Goal: Information Seeking & Learning: Learn about a topic

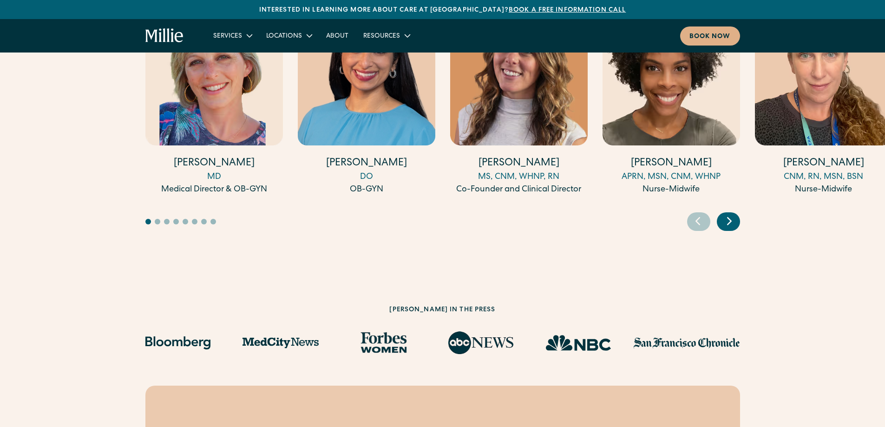
scroll to position [2435, 0]
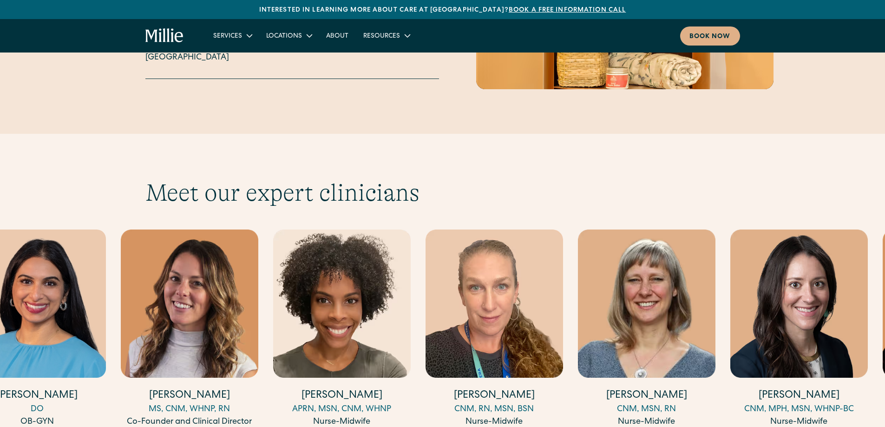
click at [301, 322] on img "4 / 17" at bounding box center [342, 304] width 138 height 148
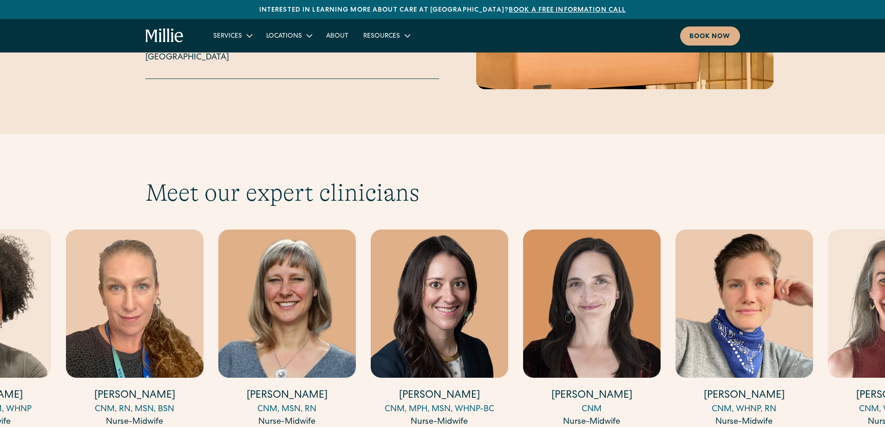
click at [309, 298] on img "6 / 17" at bounding box center [287, 304] width 138 height 148
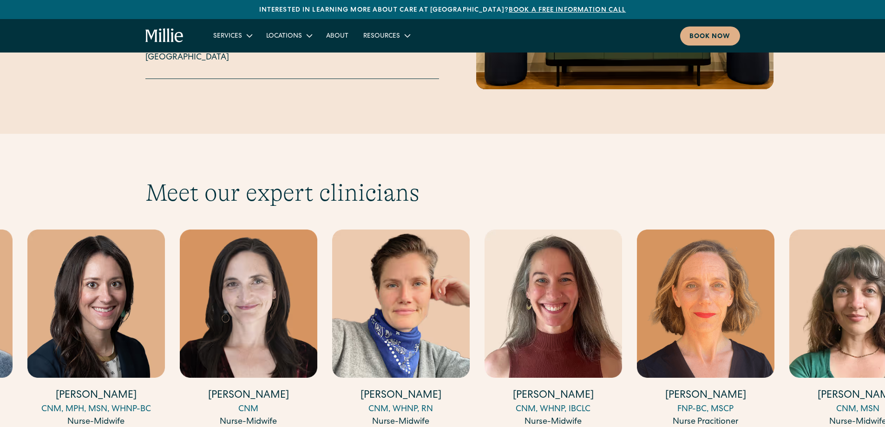
click at [385, 300] on img "9 / 17" at bounding box center [401, 304] width 138 height 148
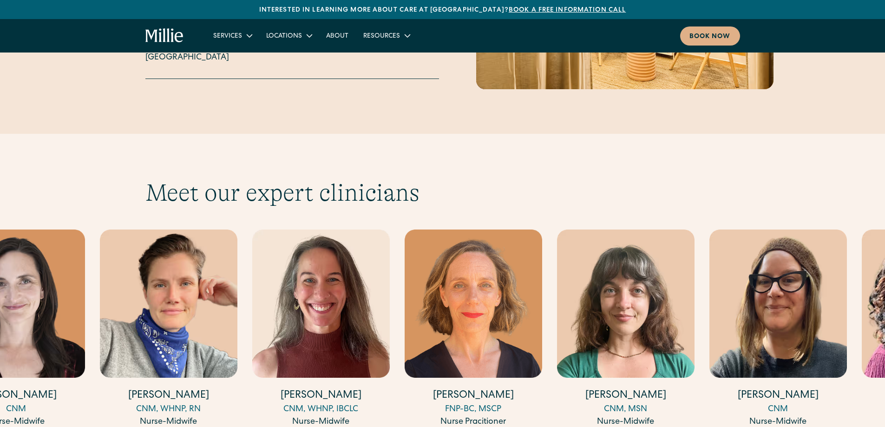
click at [477, 299] on img "11 / 17" at bounding box center [474, 304] width 138 height 148
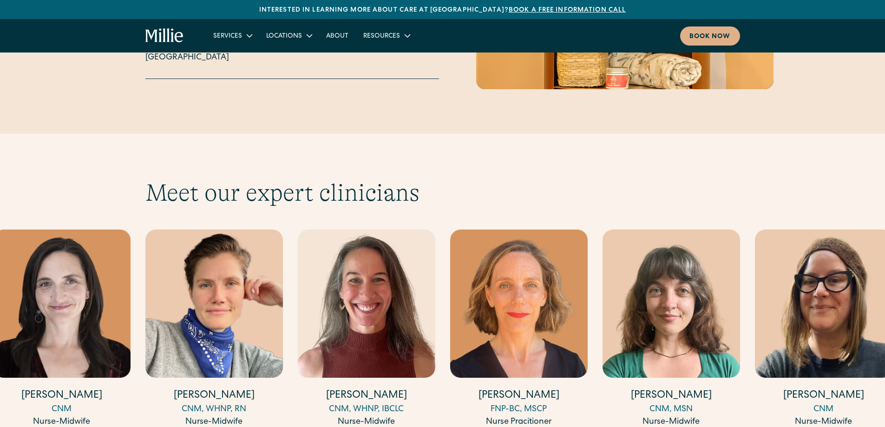
click at [693, 258] on img "12 / 17" at bounding box center [672, 304] width 138 height 148
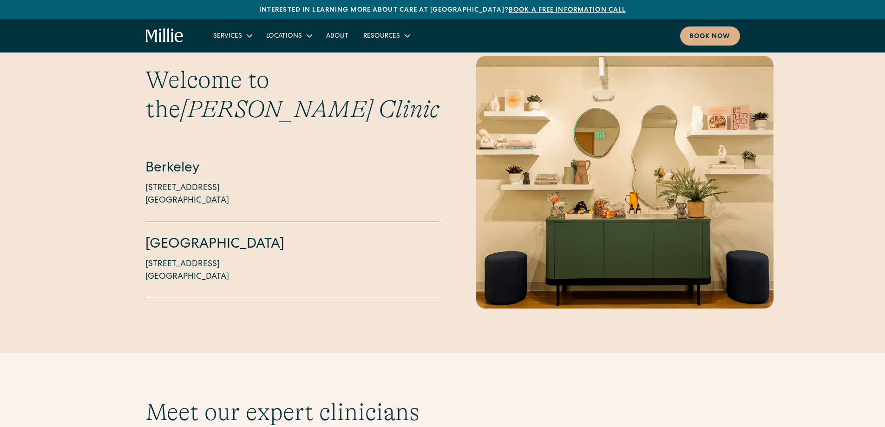
scroll to position [2435, 0]
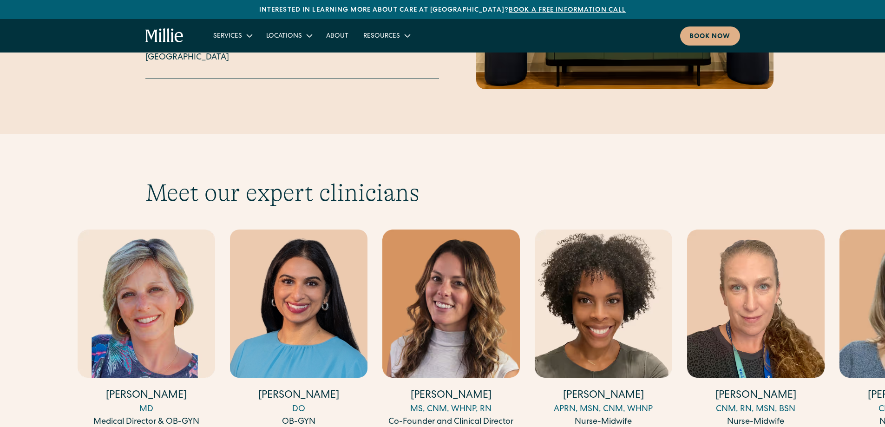
click at [687, 321] on img "5 / 17" at bounding box center [756, 304] width 138 height 148
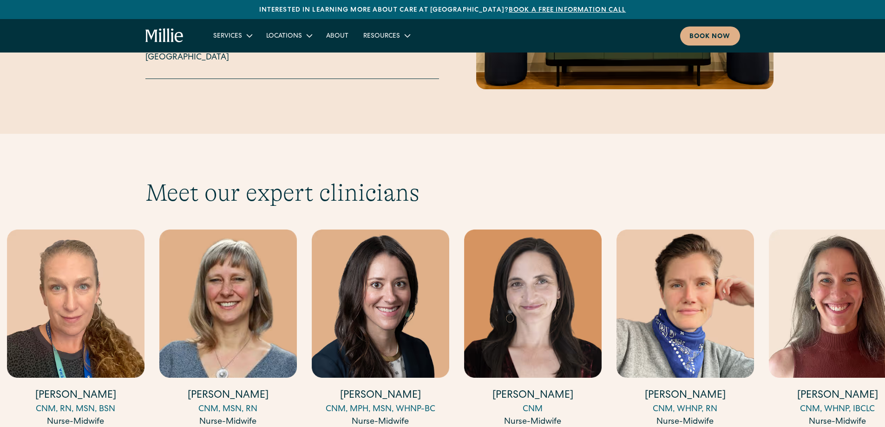
click at [478, 306] on img "8 / 17" at bounding box center [533, 304] width 138 height 148
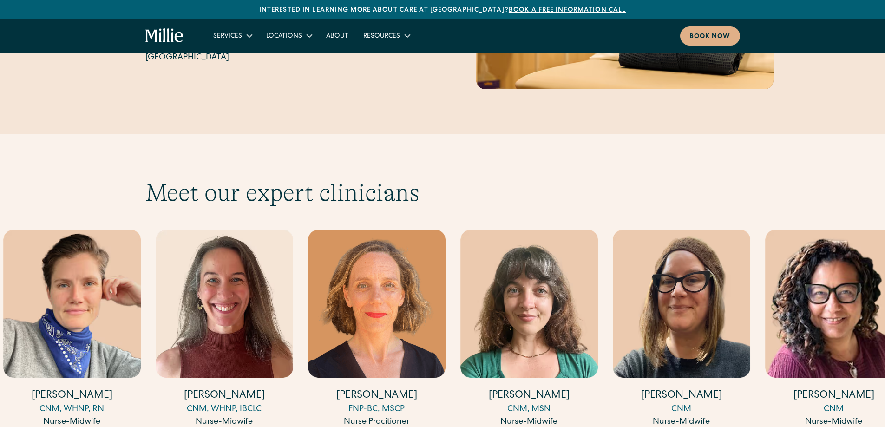
click at [285, 306] on div "Amy Kane MD Medical Director & OB-GYN Anisha Sarma DO OB-GYN Talia Borgo MS, CN…" at bounding box center [442, 330] width 595 height 200
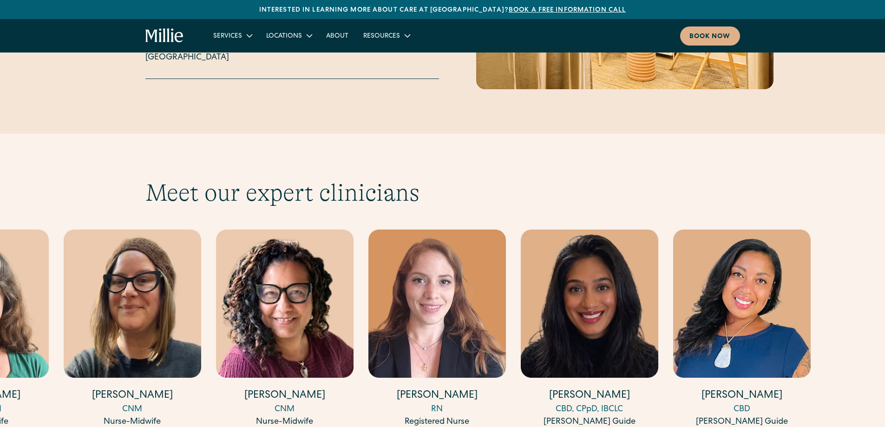
click at [281, 310] on img "14 / 17" at bounding box center [285, 304] width 138 height 148
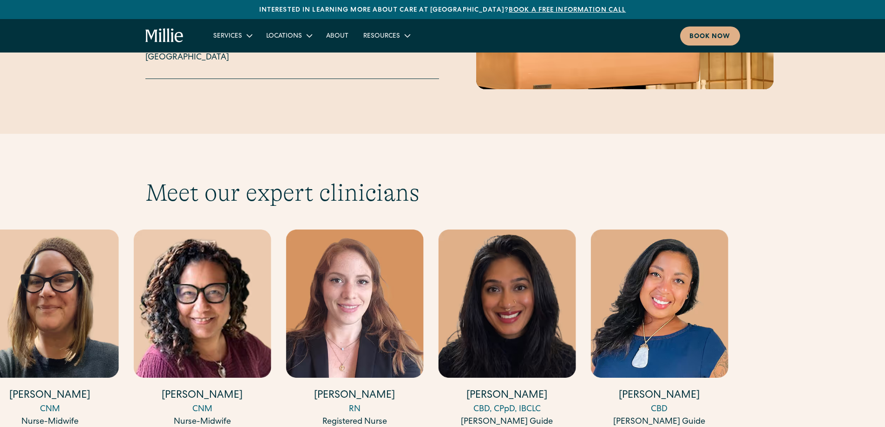
click at [508, 303] on img "16 / 17" at bounding box center [507, 304] width 138 height 148
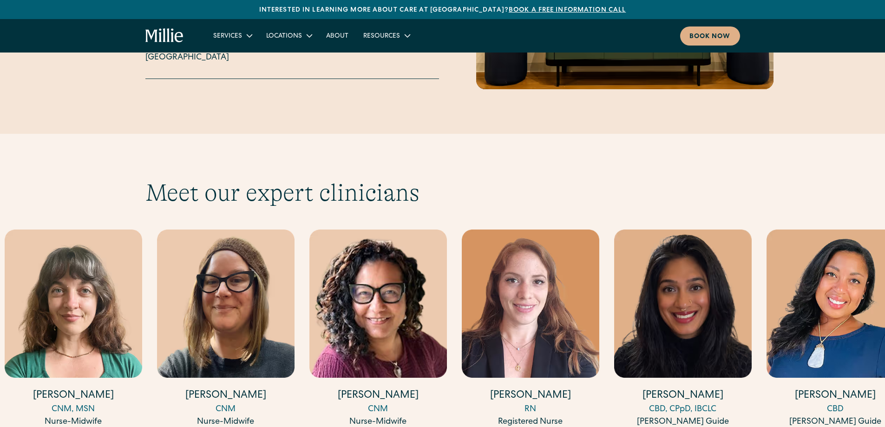
click at [731, 275] on img "16 / 17" at bounding box center [683, 304] width 138 height 148
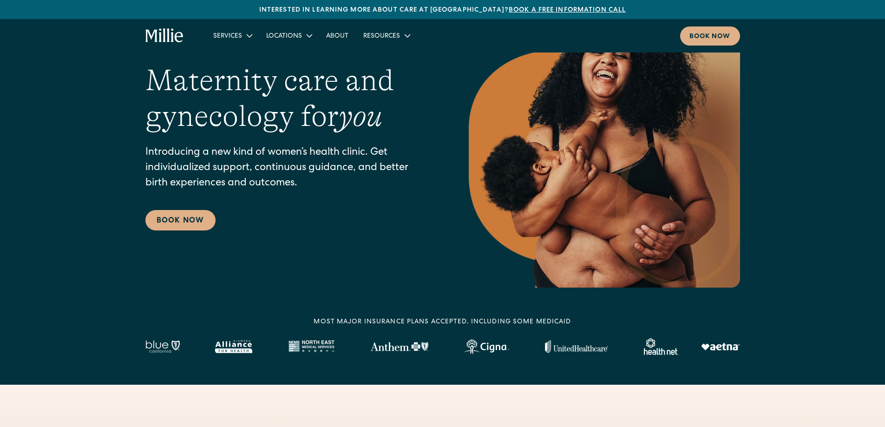
scroll to position [0, 0]
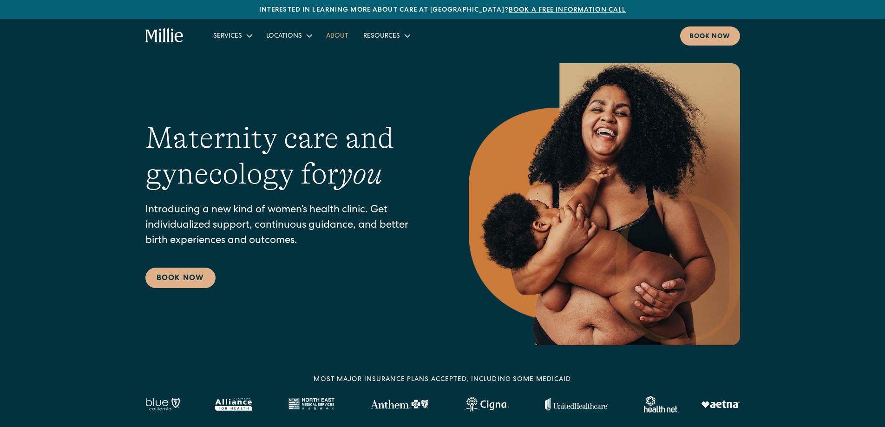
click at [338, 32] on link "About" at bounding box center [337, 35] width 37 height 15
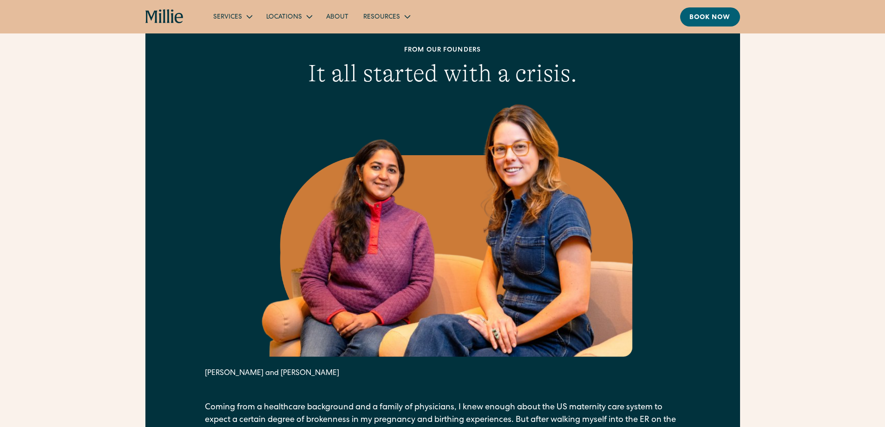
scroll to position [465, 0]
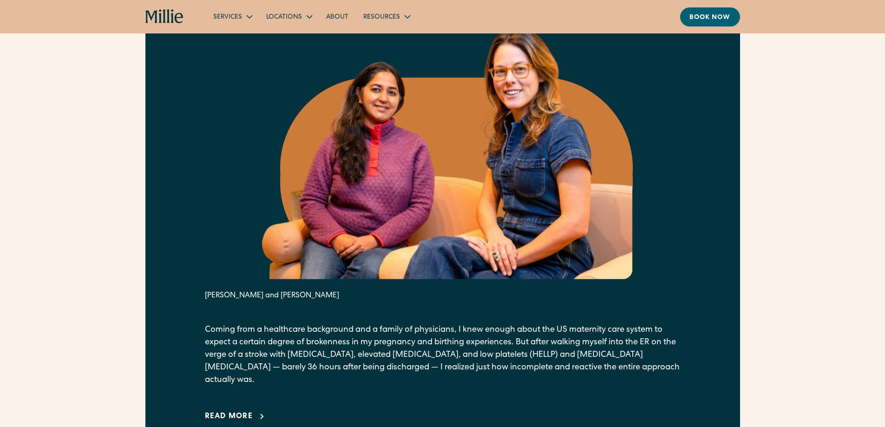
click at [79, 164] on div "From our founders It all started with a crisis. Anu Sharma and Talia Borgo Comi…" at bounding box center [442, 196] width 885 height 546
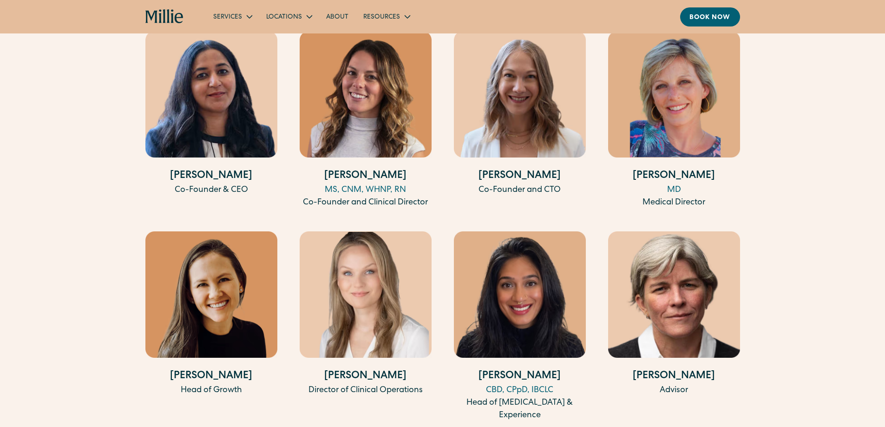
scroll to position [1810, 0]
